Goal: Transaction & Acquisition: Book appointment/travel/reservation

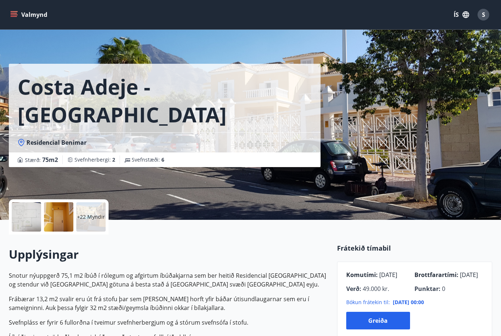
click at [10, 21] on button "Valmynd" at bounding box center [29, 14] width 41 height 13
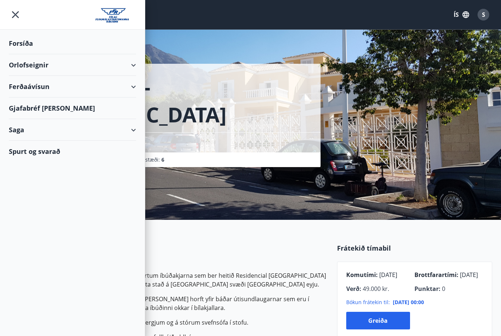
click at [26, 67] on div "Orlofseignir" at bounding box center [72, 65] width 127 height 22
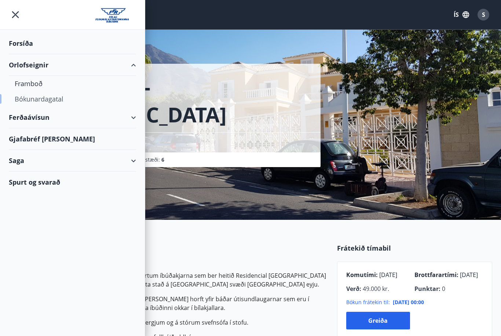
click at [24, 105] on div "Bókunardagatal" at bounding box center [72, 98] width 115 height 15
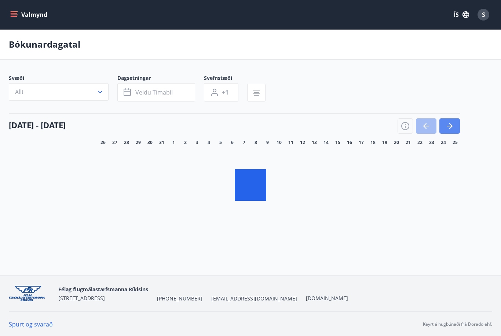
click at [454, 126] on button "button" at bounding box center [449, 125] width 21 height 15
click at [450, 122] on icon "button" at bounding box center [449, 126] width 9 height 9
click at [483, 19] on div "S" at bounding box center [483, 15] width 12 height 12
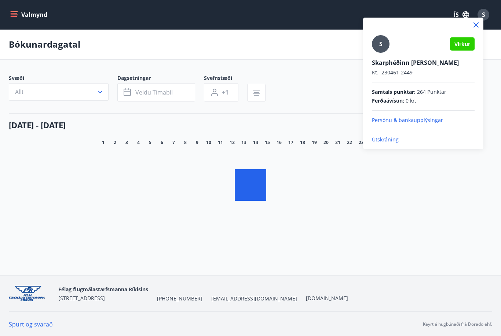
click at [403, 143] on p "Útskráning" at bounding box center [423, 139] width 103 height 7
click at [392, 143] on p "Útskráning" at bounding box center [423, 139] width 103 height 7
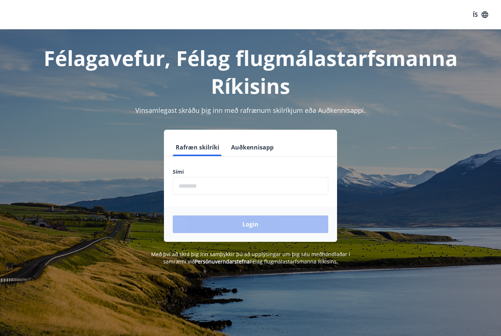
click at [212, 189] on input "phone" at bounding box center [250, 186] width 155 height 18
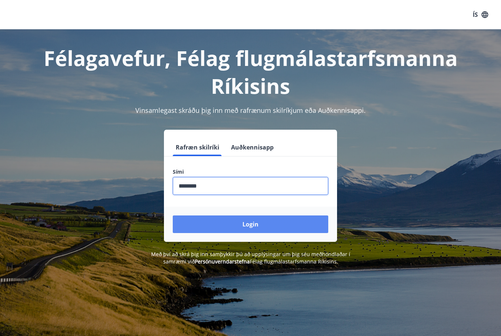
type input "********"
click at [275, 226] on button "Login" at bounding box center [250, 224] width 155 height 18
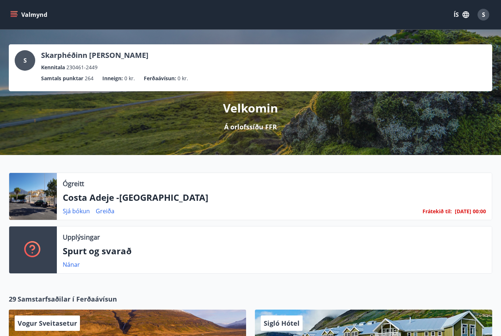
click at [12, 17] on icon "menu" at bounding box center [14, 16] width 7 height 1
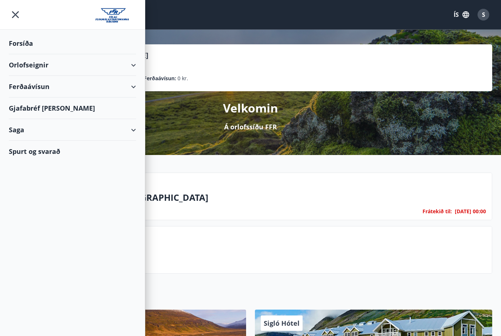
click at [25, 67] on div "Orlofseignir" at bounding box center [72, 65] width 127 height 22
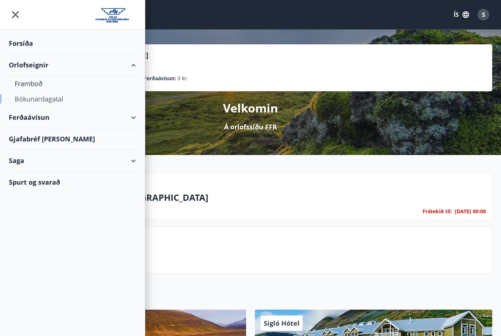
click at [43, 102] on div "Bókunardagatal" at bounding box center [72, 98] width 115 height 15
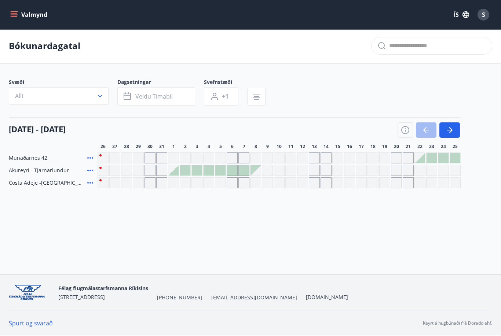
scroll to position [3, 0]
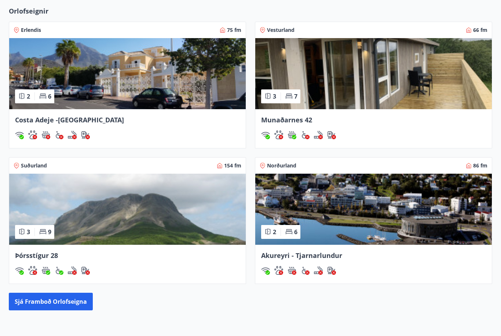
scroll to position [528, 0]
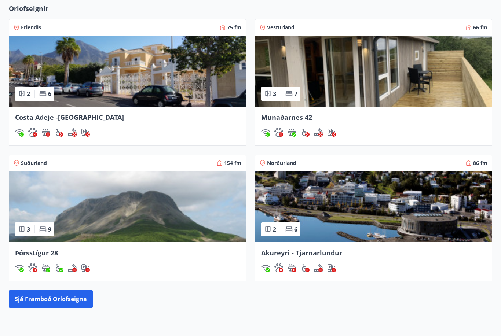
click at [381, 221] on img at bounding box center [373, 206] width 236 height 71
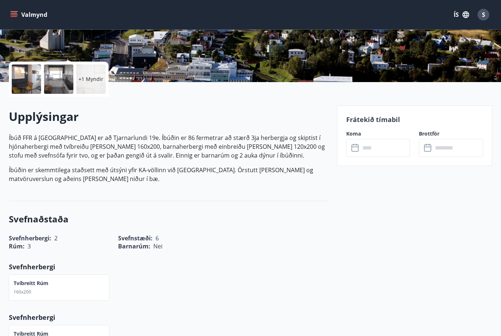
scroll to position [138, 0]
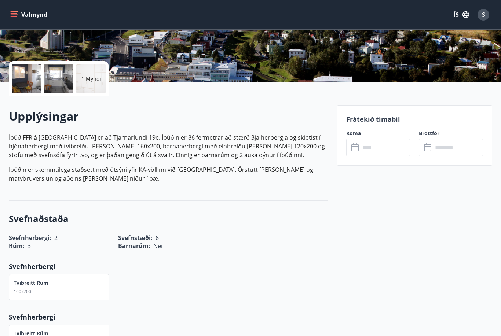
click at [31, 79] on div at bounding box center [26, 78] width 29 height 29
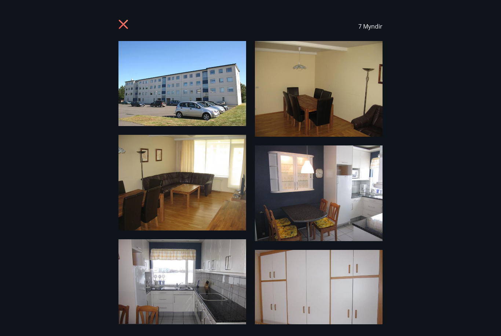
click at [198, 99] on img at bounding box center [182, 83] width 128 height 85
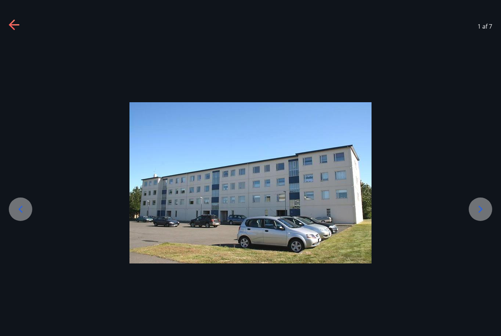
click at [484, 221] on div at bounding box center [479, 209] width 23 height 23
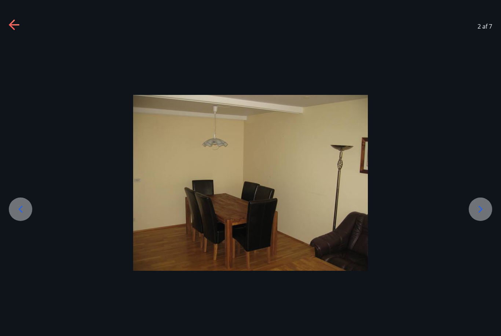
click at [480, 215] on icon at bounding box center [480, 209] width 12 height 12
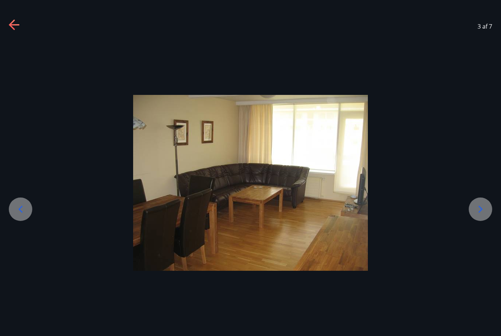
click at [480, 215] on icon at bounding box center [480, 209] width 12 height 12
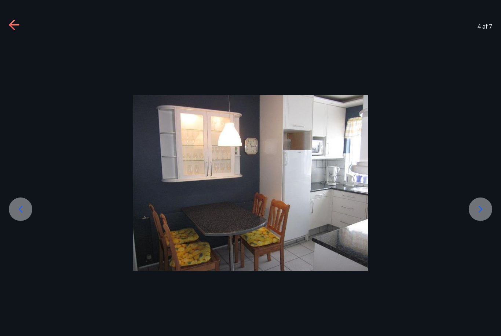
click at [483, 215] on icon at bounding box center [480, 209] width 12 height 12
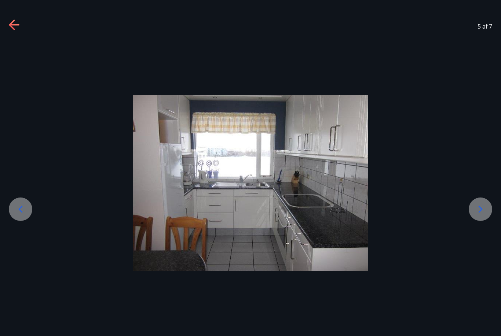
click at [483, 215] on icon at bounding box center [480, 209] width 12 height 12
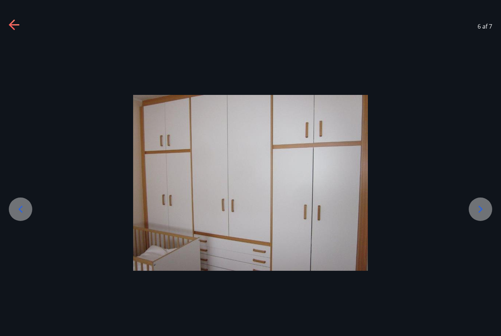
click at [484, 215] on icon at bounding box center [480, 209] width 12 height 12
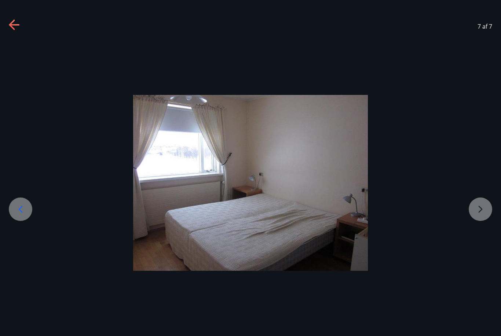
click at [16, 221] on div at bounding box center [20, 209] width 23 height 23
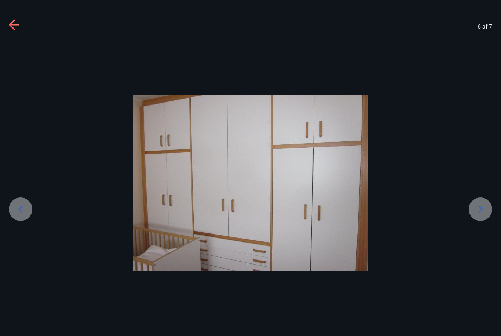
click at [482, 215] on icon at bounding box center [480, 209] width 12 height 12
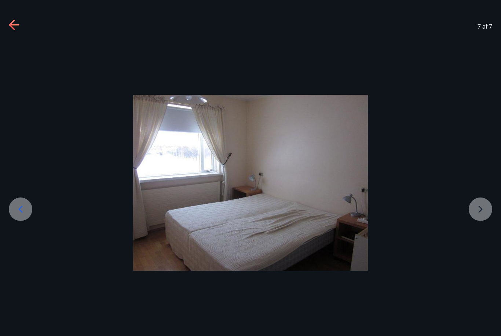
click at [481, 225] on div at bounding box center [250, 183] width 501 height 176
click at [480, 222] on div at bounding box center [250, 183] width 501 height 176
click at [16, 215] on icon at bounding box center [21, 209] width 12 height 12
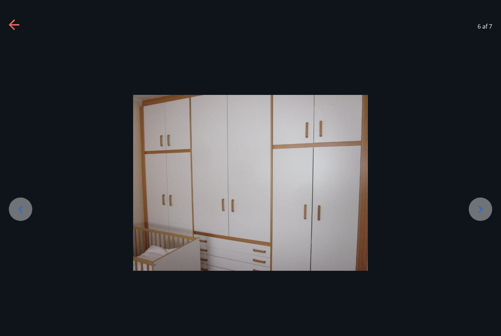
click at [14, 25] on icon at bounding box center [14, 24] width 10 height 1
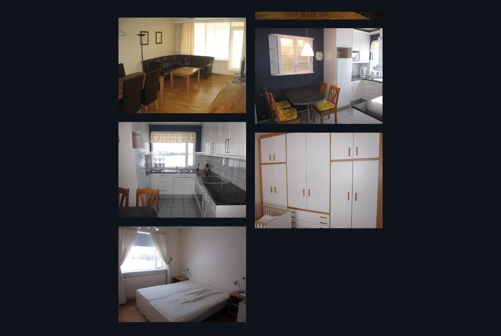
scroll to position [117, 0]
click at [471, 200] on div "7 Myndir" at bounding box center [250, 168] width 501 height 313
click at [459, 186] on div "7 Myndir" at bounding box center [250, 168] width 501 height 313
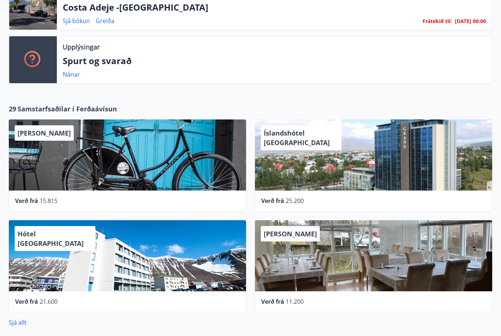
scroll to position [190, 0]
